Goal: Task Accomplishment & Management: Use online tool/utility

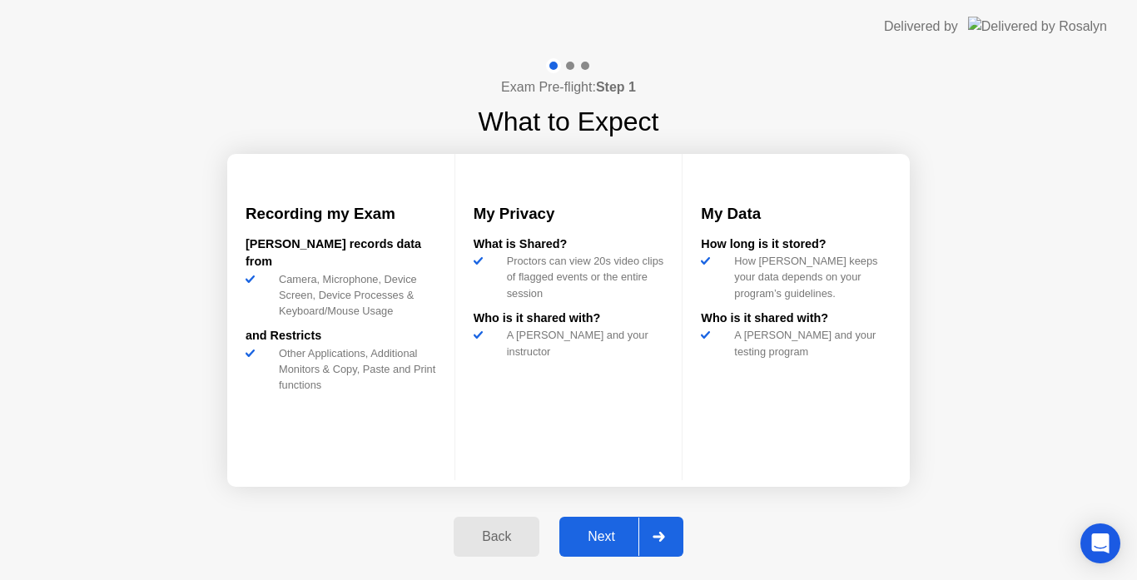
click at [663, 538] on icon at bounding box center [659, 537] width 12 height 10
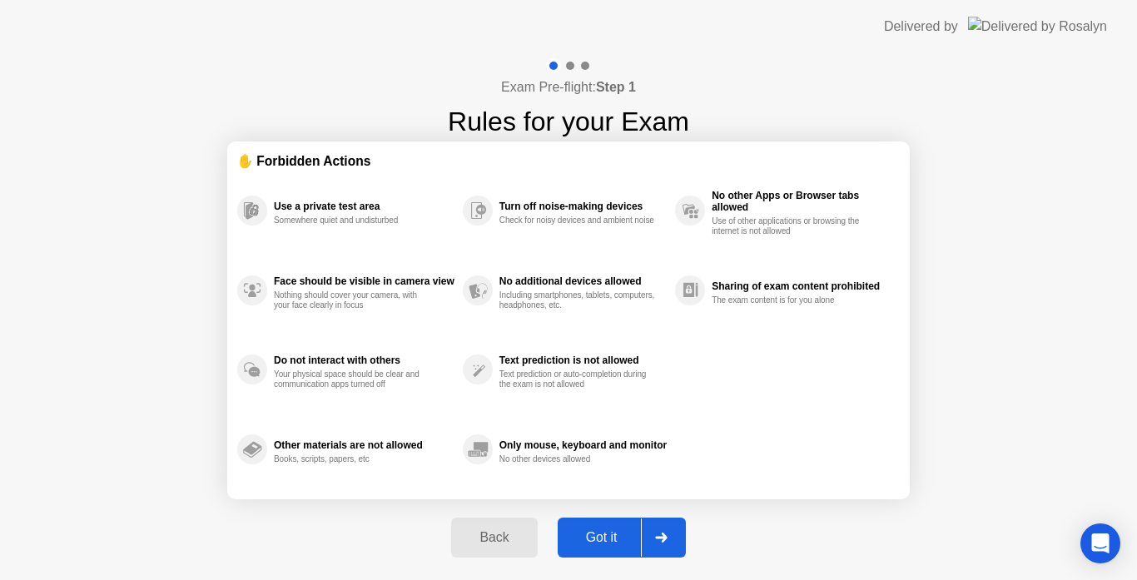
click at [663, 538] on icon at bounding box center [661, 538] width 12 height 10
select select "Available cameras"
select select "Available speakers"
select select "Available microphones"
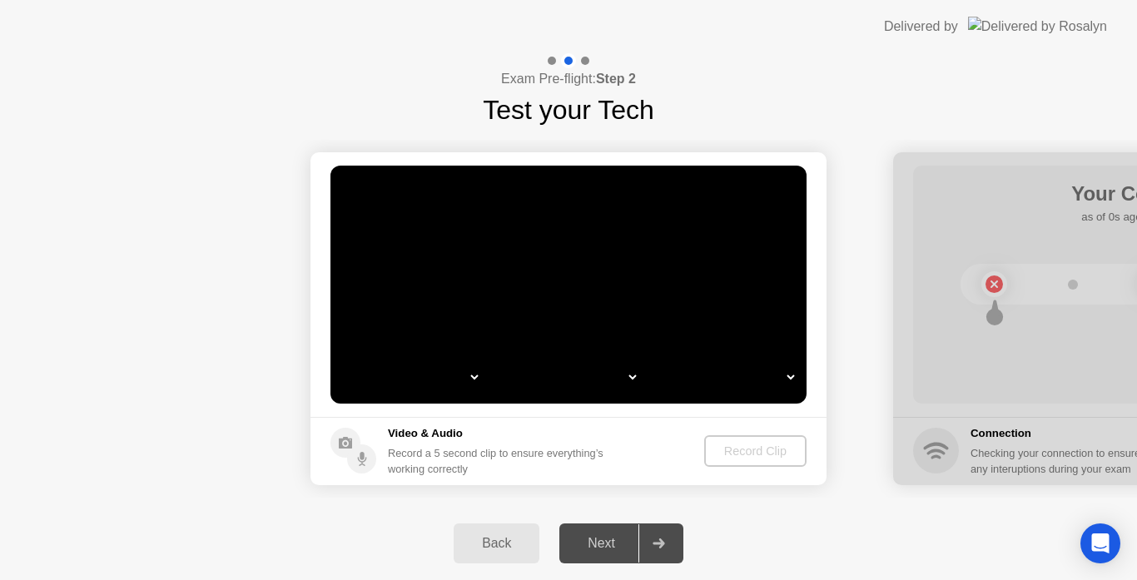
select select "*"
select select "**********"
select select "*******"
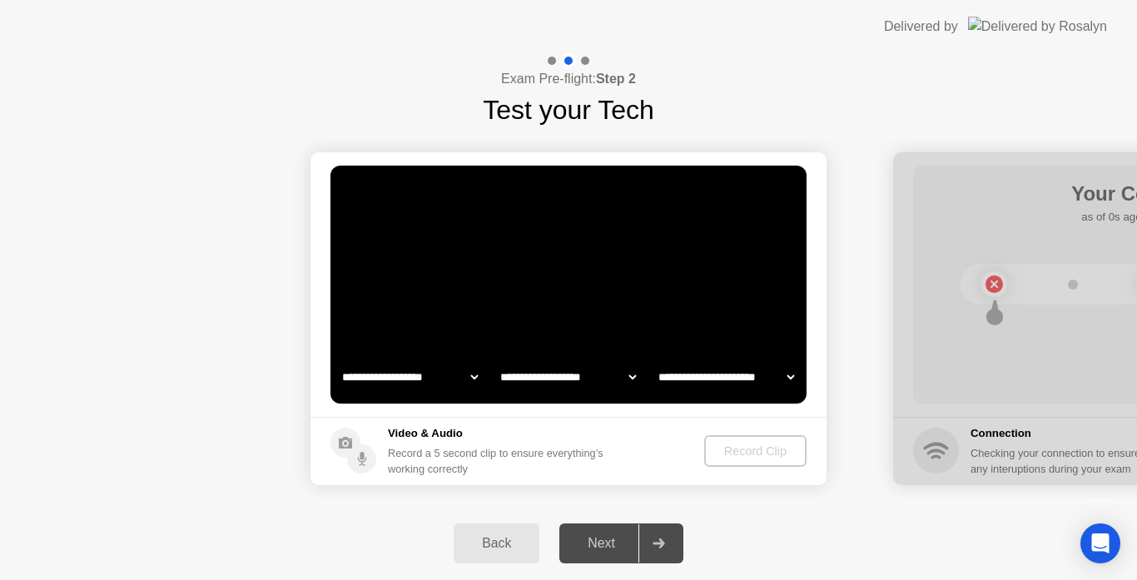
select select "*******"
click at [757, 454] on div "Record Clip" at bounding box center [756, 450] width 89 height 13
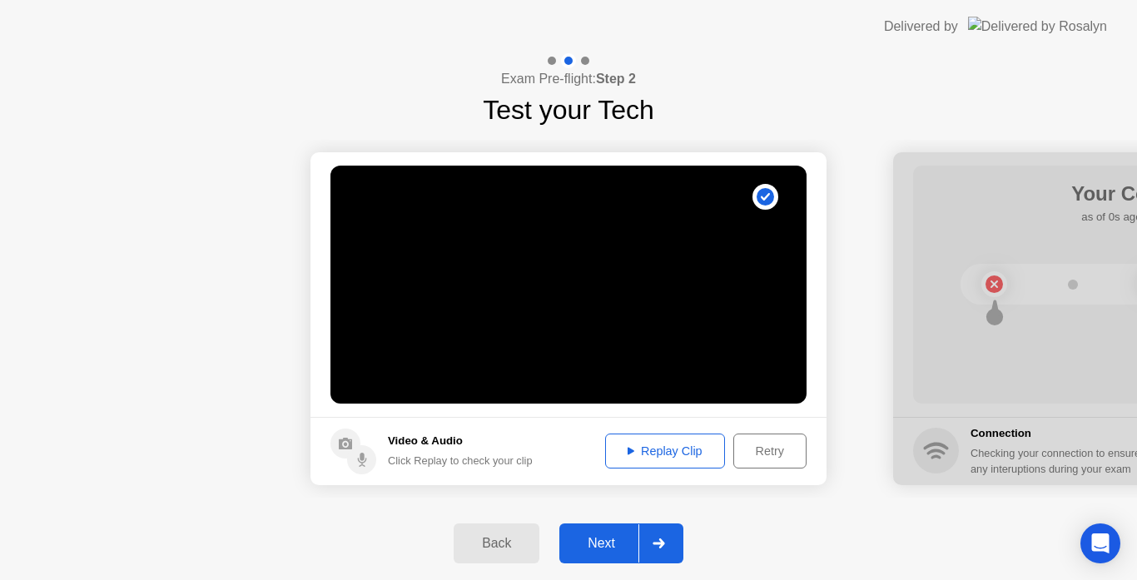
click at [660, 548] on icon at bounding box center [659, 544] width 12 height 10
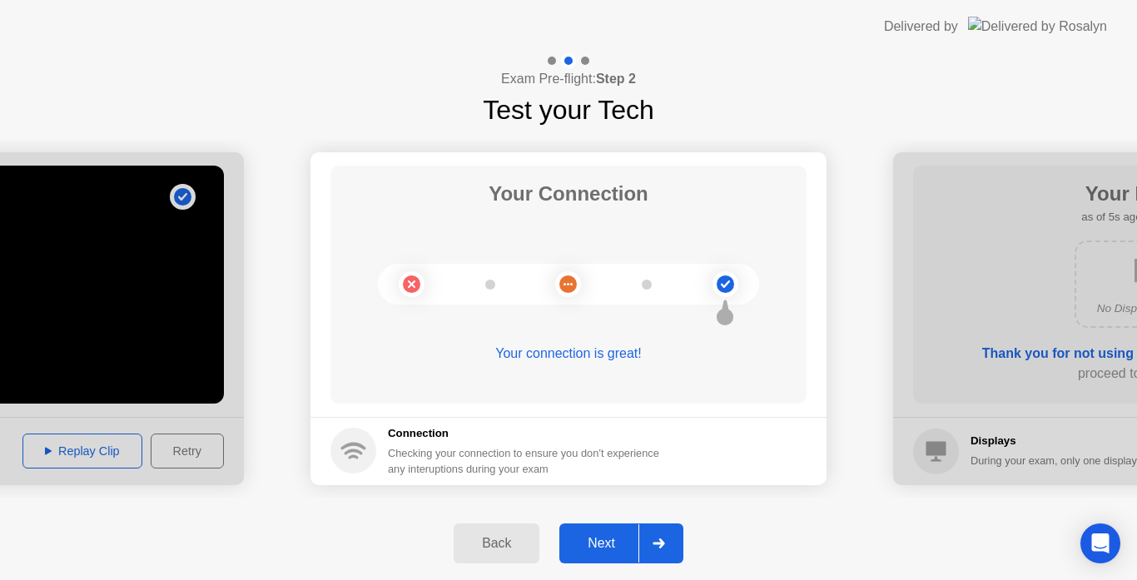
click at [658, 547] on icon at bounding box center [659, 544] width 12 height 10
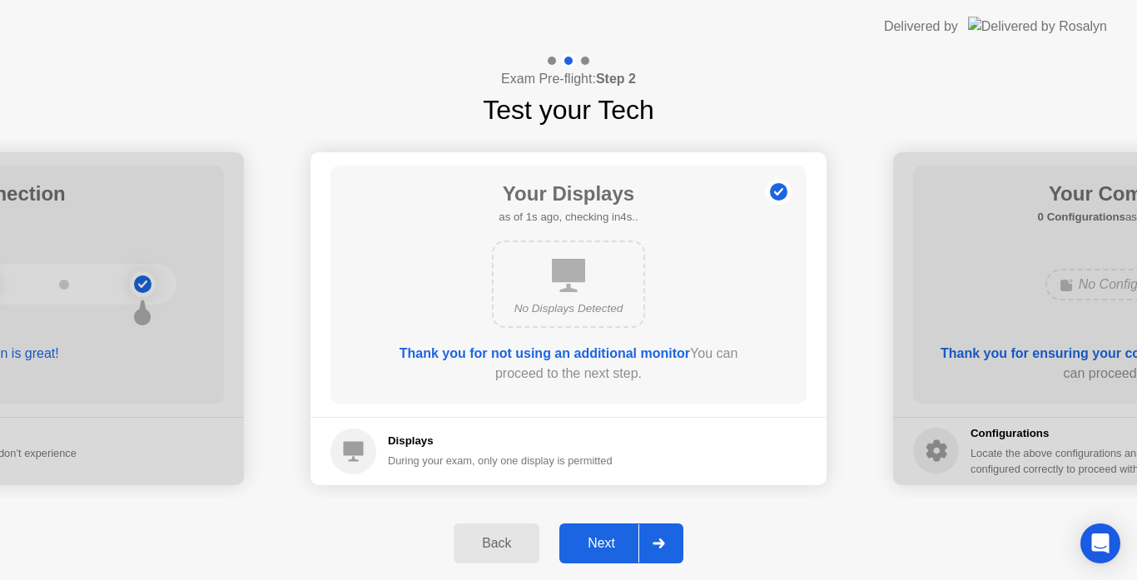
click at [658, 547] on icon at bounding box center [659, 544] width 12 height 10
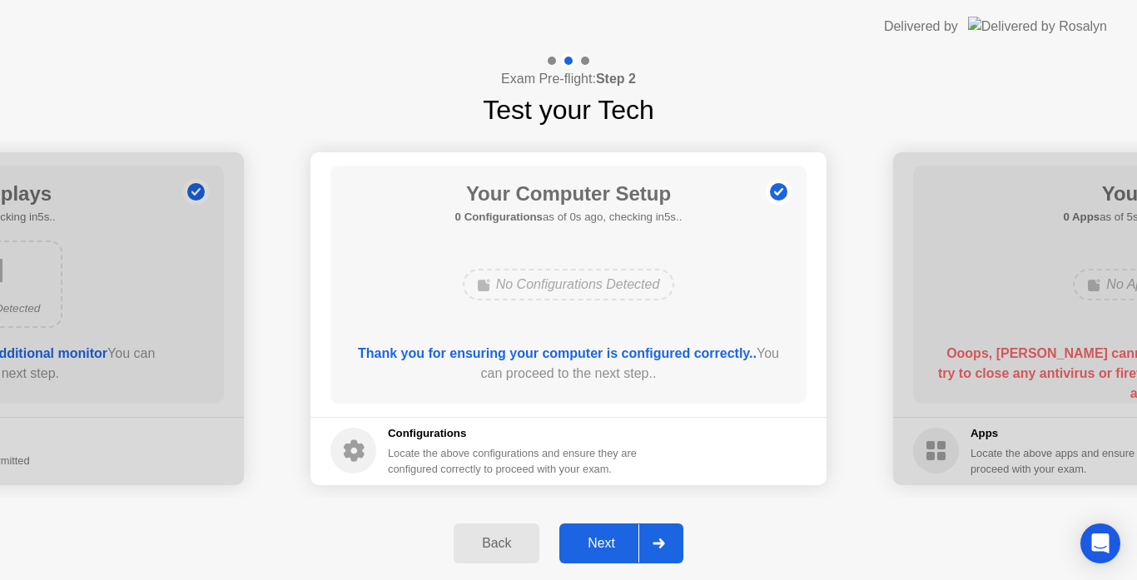
click at [658, 547] on icon at bounding box center [659, 544] width 12 height 10
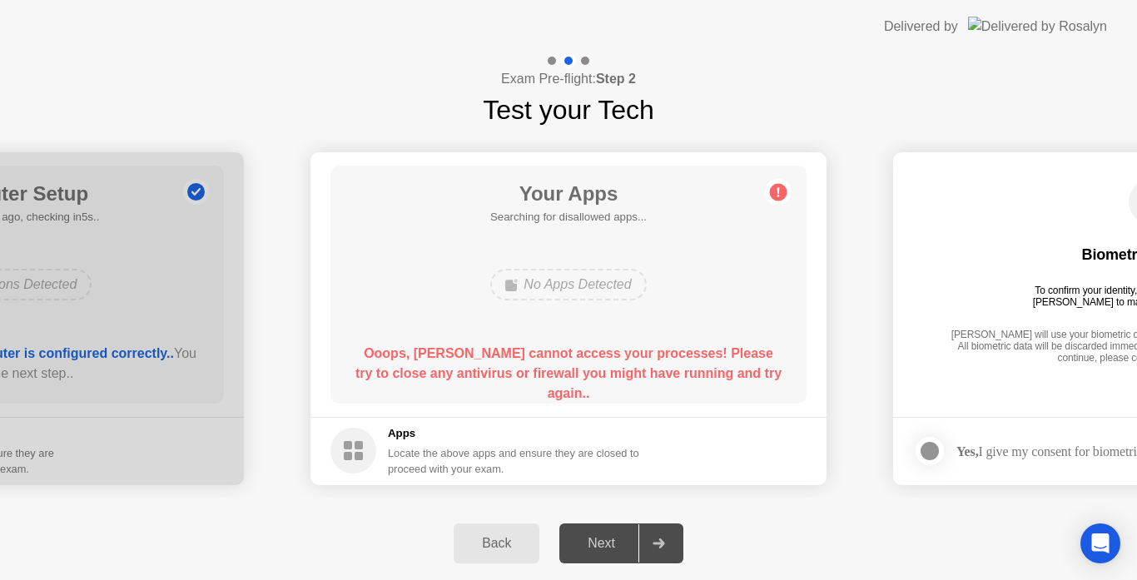
click at [658, 547] on icon at bounding box center [659, 544] width 12 height 10
click at [493, 550] on div "Back" at bounding box center [497, 543] width 76 height 15
